Goal: Task Accomplishment & Management: Manage account settings

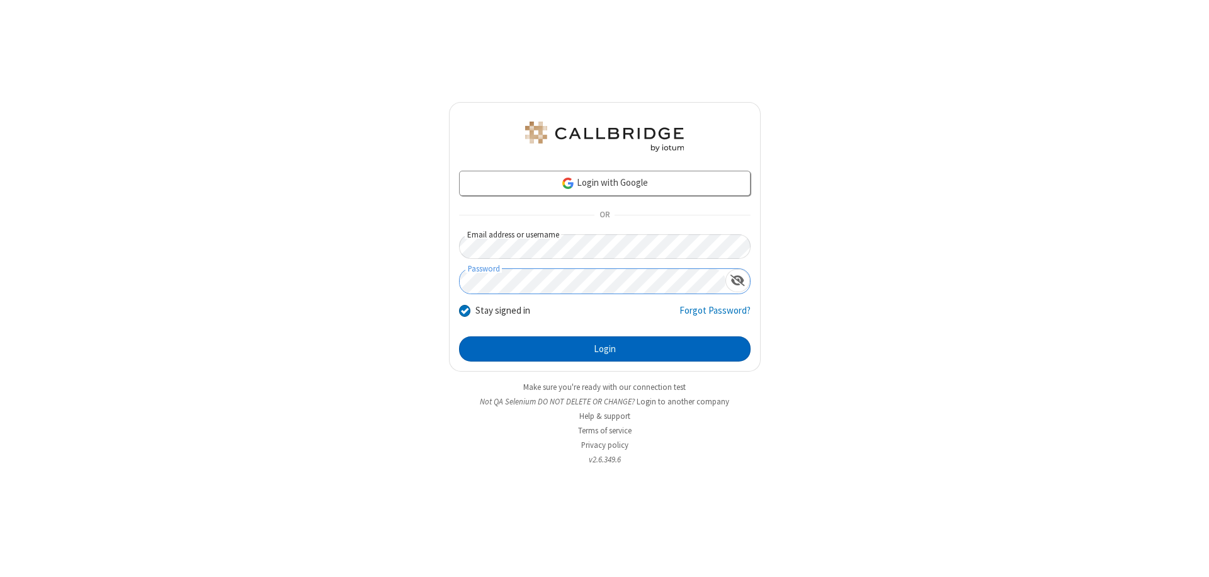
click at [604, 349] on button "Login" at bounding box center [604, 348] width 291 height 25
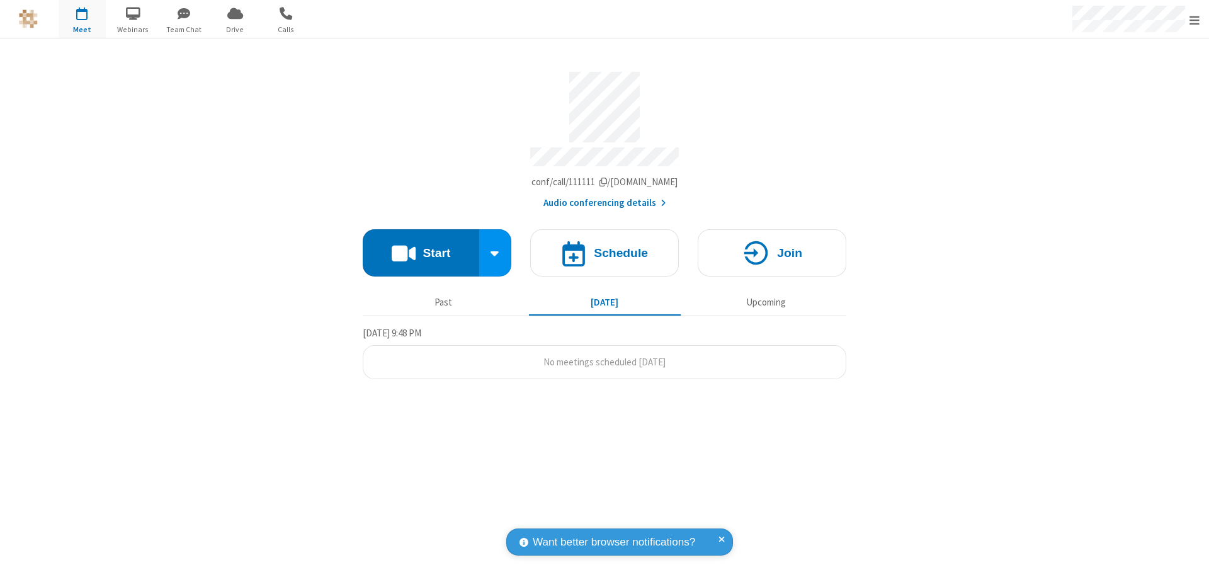
click at [1194, 20] on span "Open menu" at bounding box center [1194, 20] width 10 height 13
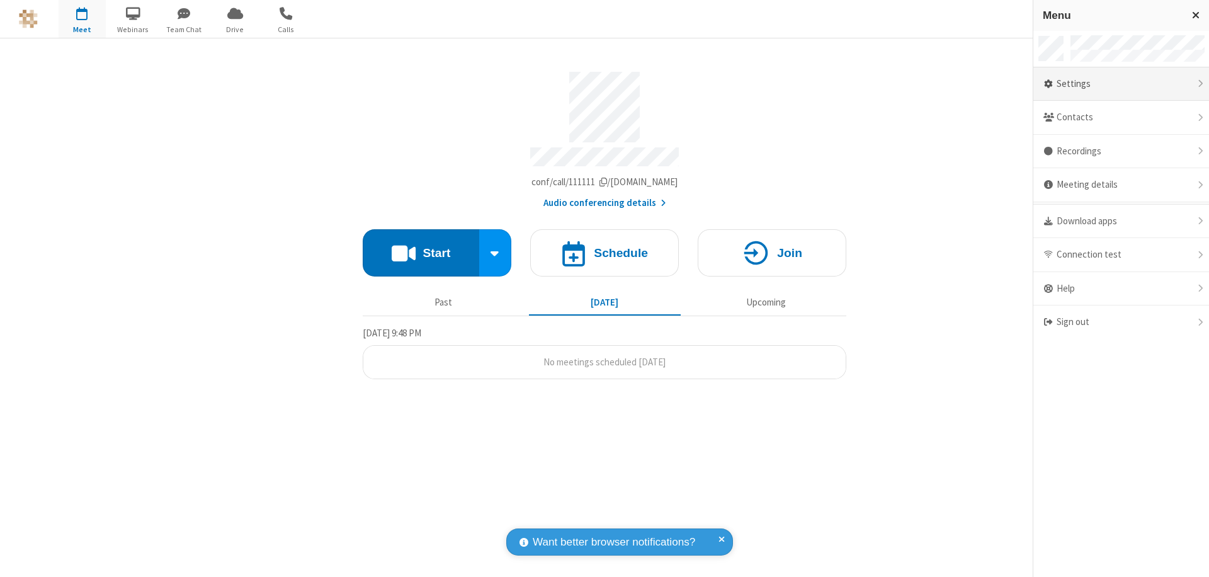
click at [1120, 84] on div "Settings" at bounding box center [1121, 84] width 176 height 34
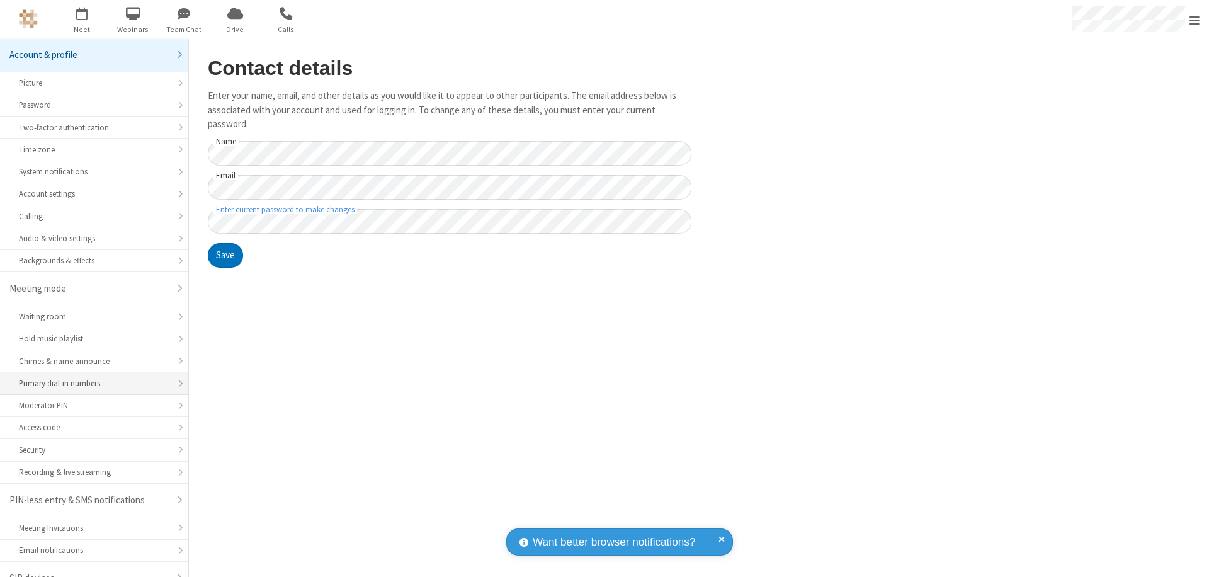
click at [89, 377] on div "Primary dial-in numbers" at bounding box center [94, 383] width 150 height 12
